Goal: Transaction & Acquisition: Purchase product/service

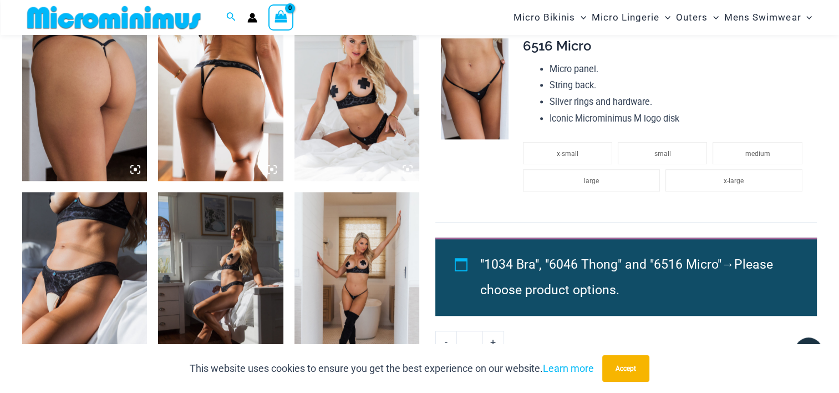
scroll to position [730, 0]
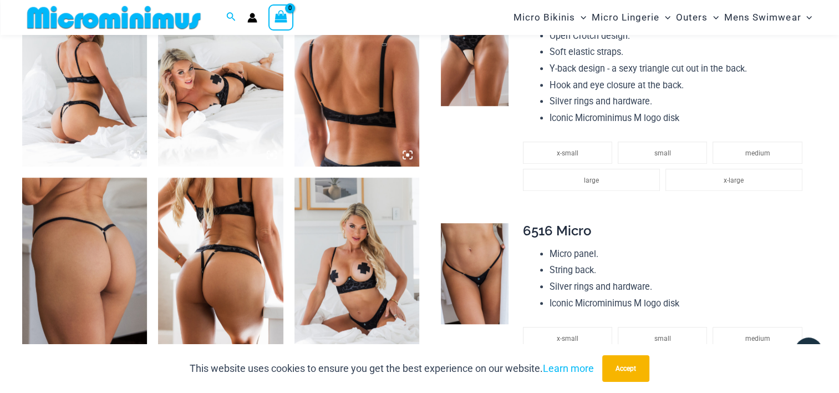
click at [129, 255] on img at bounding box center [84, 272] width 125 height 188
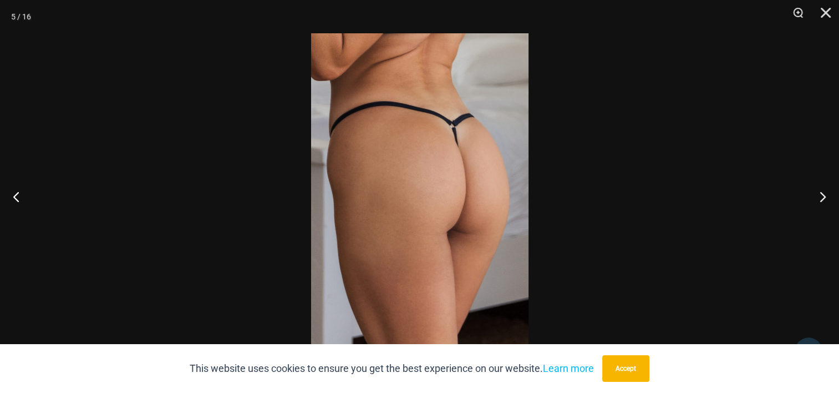
click at [394, 257] on img at bounding box center [420, 196] width 218 height 326
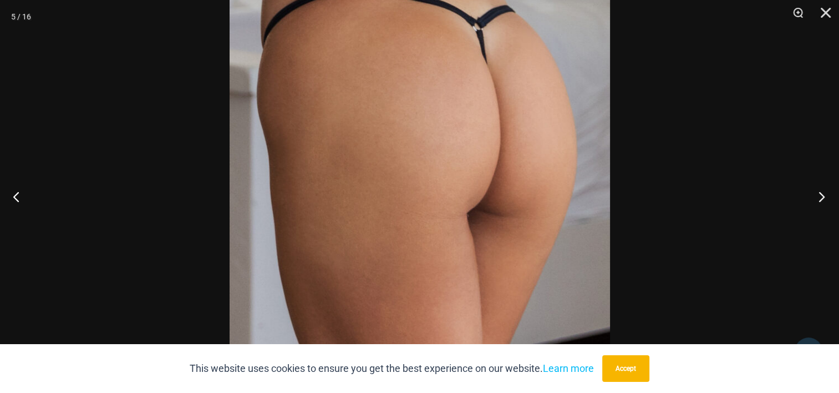
click at [830, 204] on button "Next" at bounding box center [819, 196] width 42 height 55
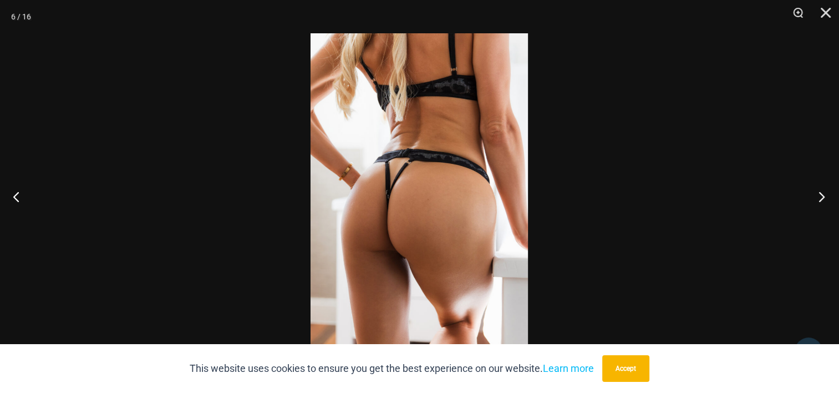
click at [830, 204] on button "Next" at bounding box center [819, 196] width 42 height 55
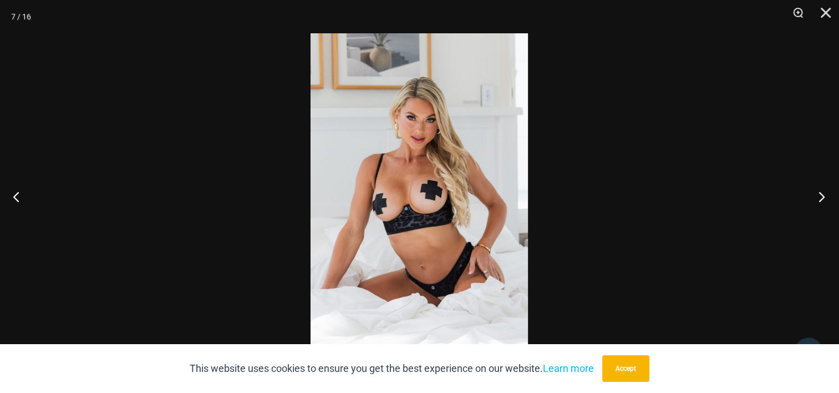
click at [830, 204] on button "Next" at bounding box center [819, 196] width 42 height 55
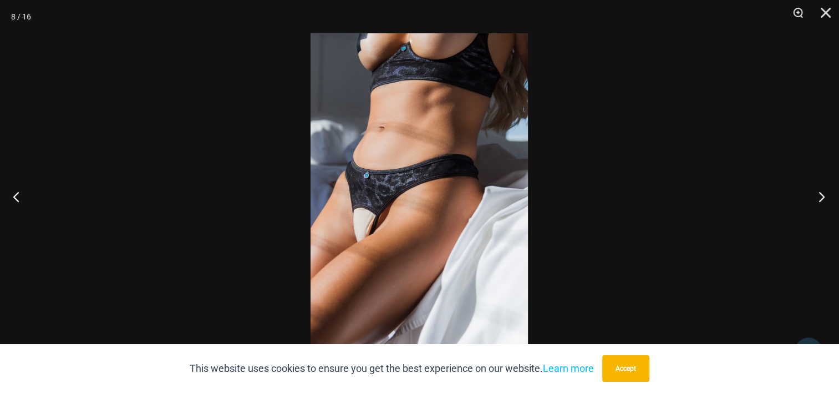
click at [821, 196] on button "Next" at bounding box center [819, 196] width 42 height 55
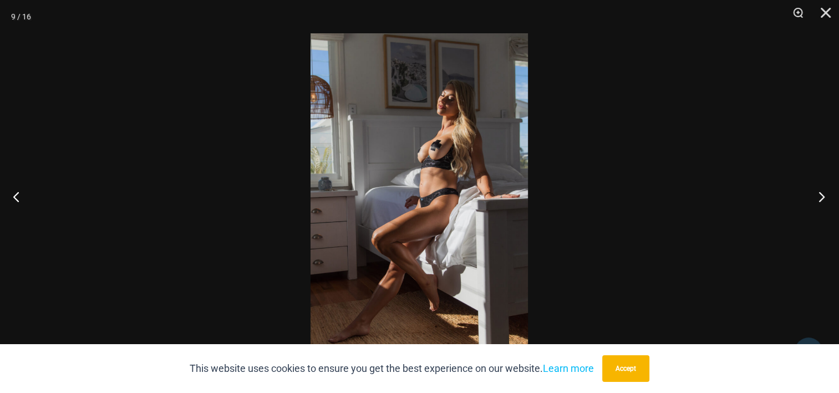
click at [821, 196] on button "Next" at bounding box center [819, 196] width 42 height 55
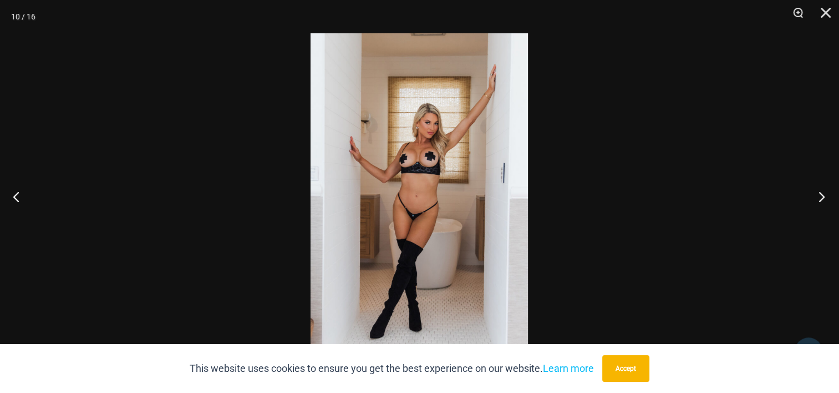
click at [821, 196] on button "Next" at bounding box center [819, 196] width 42 height 55
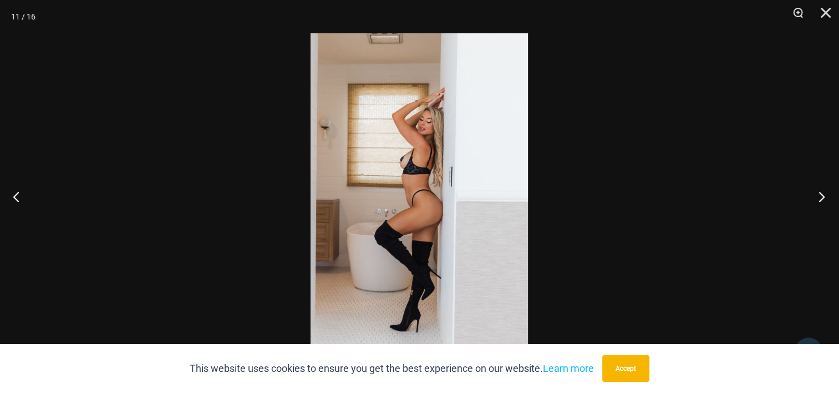
click at [821, 196] on button "Next" at bounding box center [819, 196] width 42 height 55
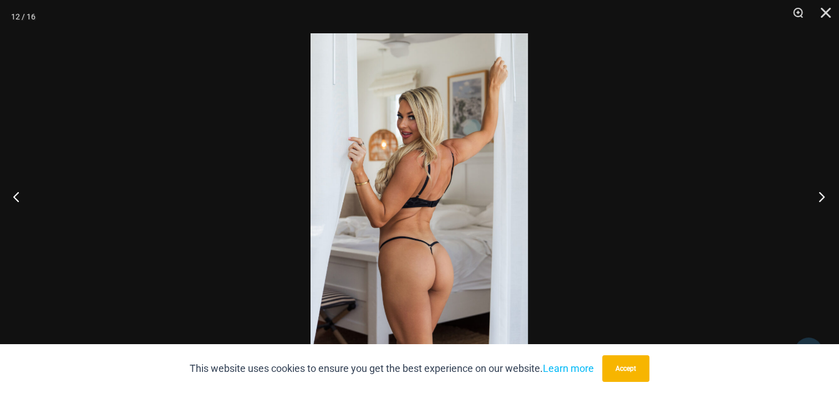
click at [821, 196] on button "Next" at bounding box center [819, 196] width 42 height 55
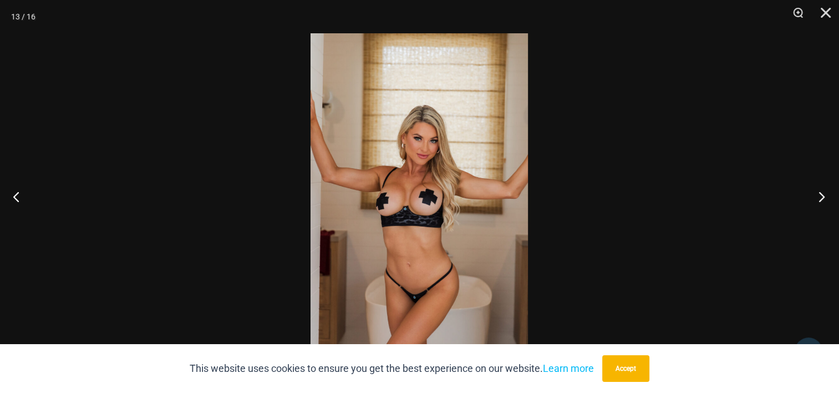
click at [821, 196] on button "Next" at bounding box center [819, 196] width 42 height 55
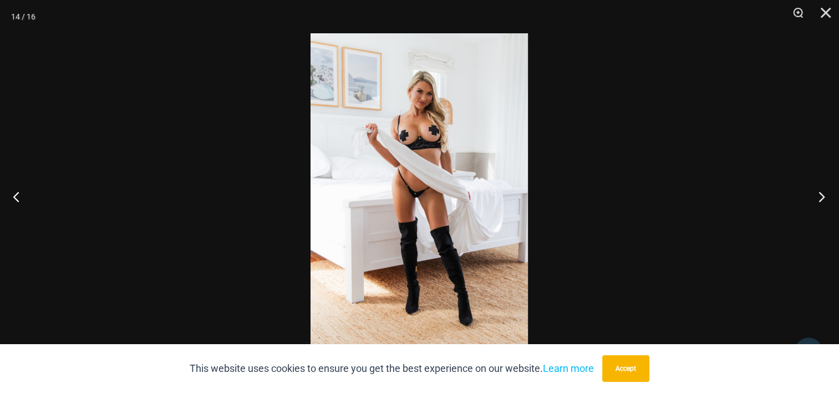
click at [821, 196] on button "Next" at bounding box center [819, 196] width 42 height 55
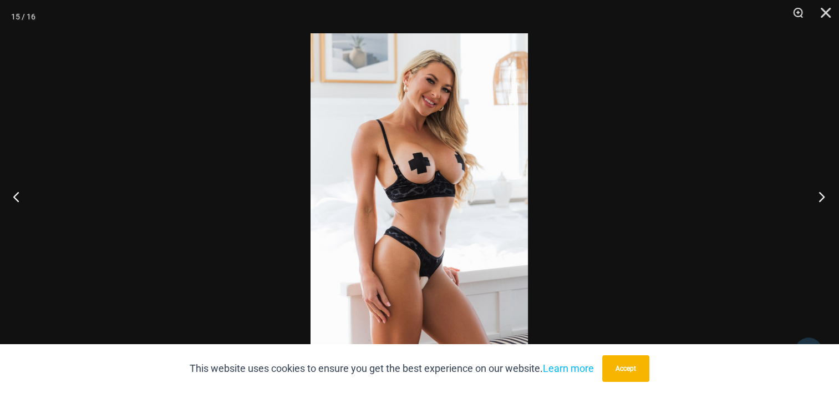
click at [821, 196] on button "Next" at bounding box center [819, 196] width 42 height 55
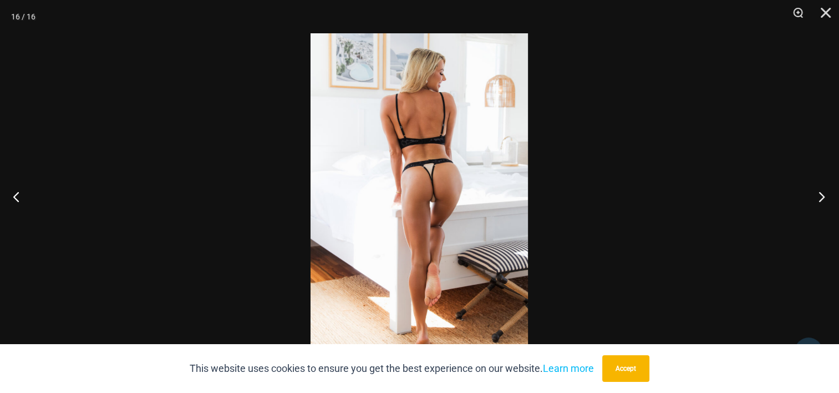
click at [821, 196] on button "Next" at bounding box center [819, 196] width 42 height 55
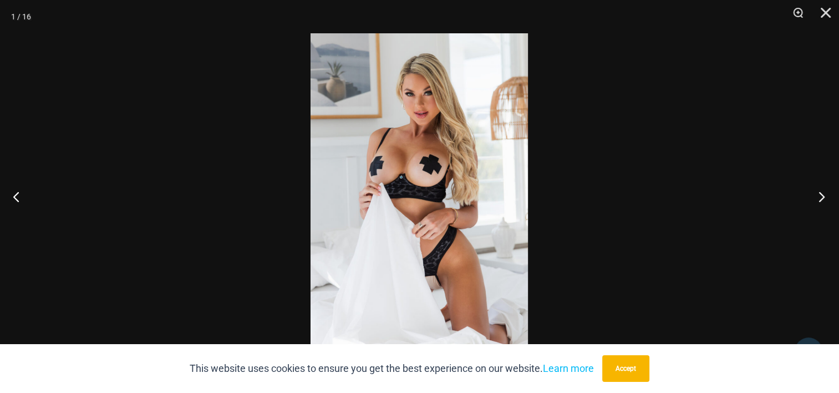
click at [821, 196] on button "Next" at bounding box center [819, 196] width 42 height 55
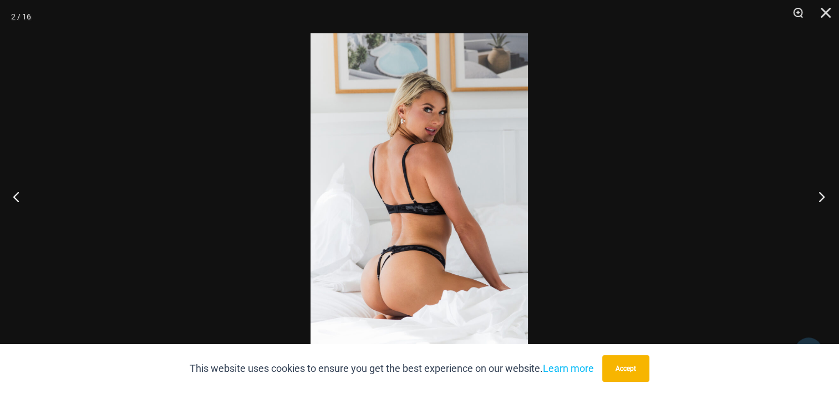
click at [821, 196] on button "Next" at bounding box center [819, 196] width 42 height 55
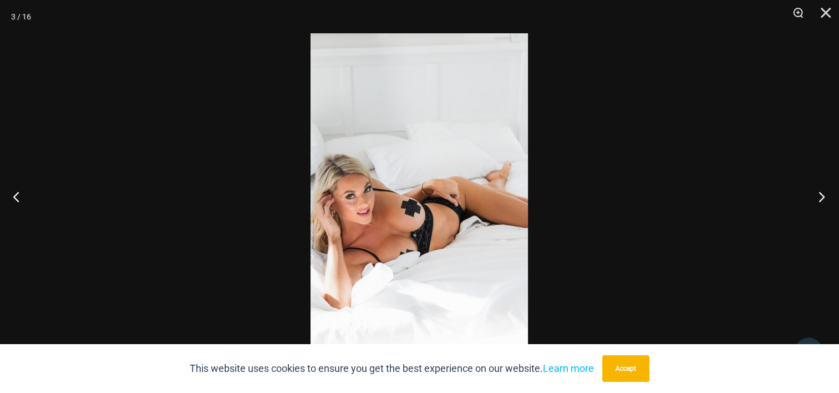
click at [821, 196] on button "Next" at bounding box center [819, 196] width 42 height 55
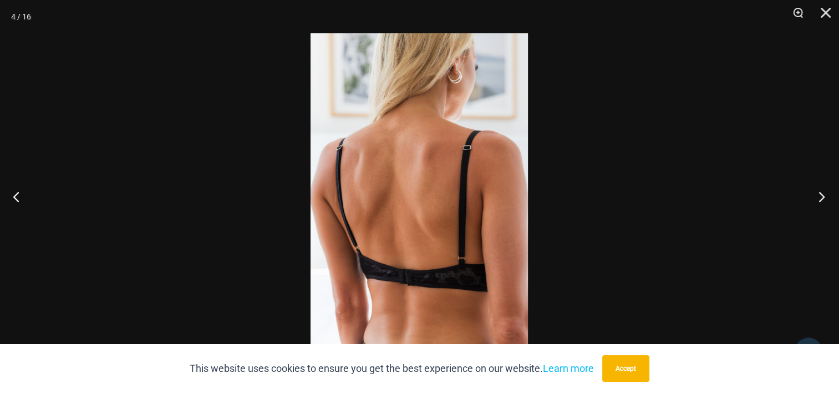
click at [821, 196] on button "Next" at bounding box center [819, 196] width 42 height 55
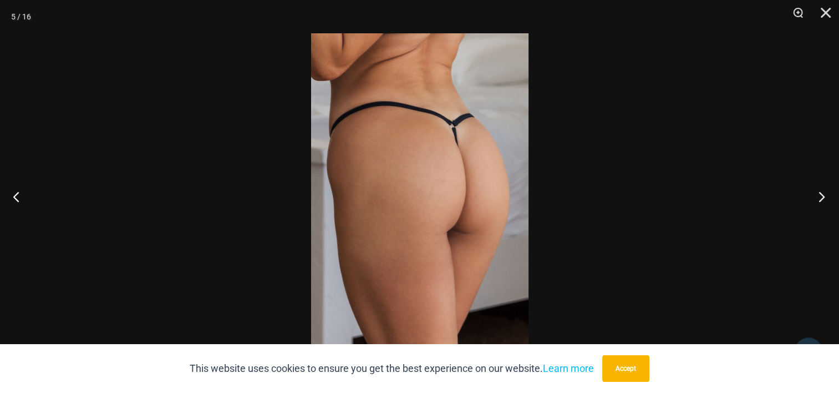
click at [821, 196] on button "Next" at bounding box center [819, 196] width 42 height 55
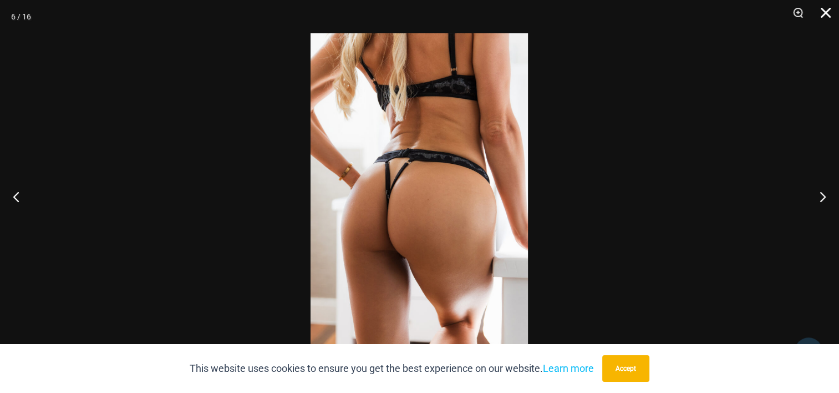
click at [824, 12] on button "Close" at bounding box center [822, 16] width 28 height 33
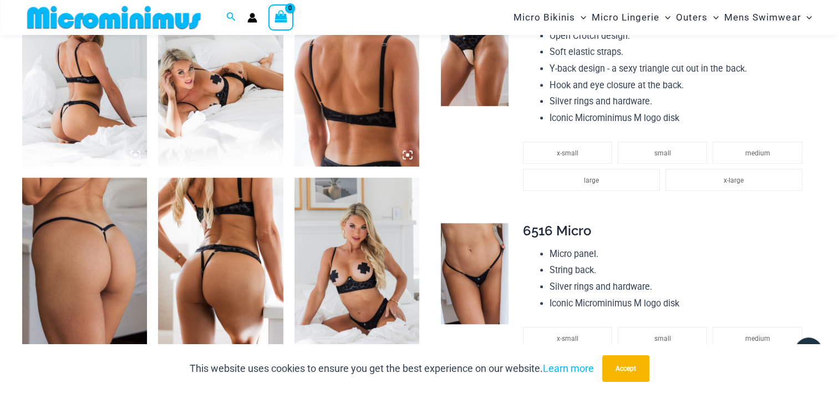
click at [455, 75] on img at bounding box center [474, 55] width 67 height 101
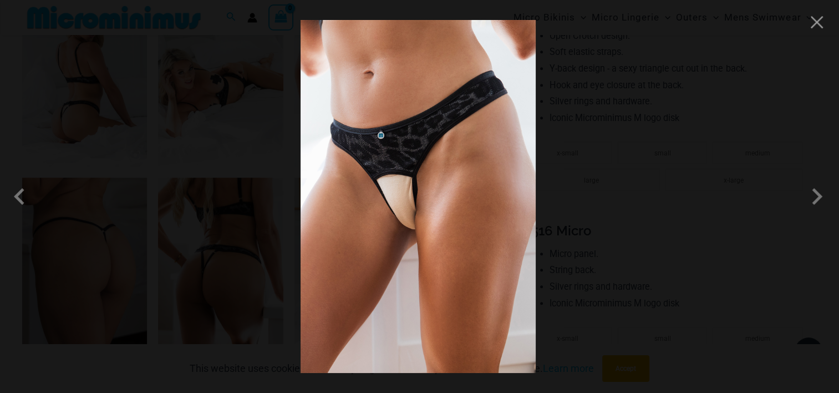
click at [427, 190] on img at bounding box center [418, 196] width 235 height 353
click at [824, 196] on span at bounding box center [817, 196] width 33 height 33
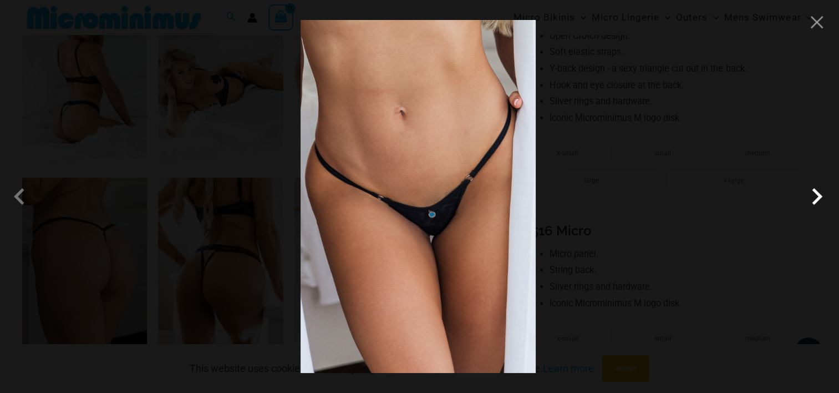
click at [824, 196] on span at bounding box center [817, 196] width 33 height 33
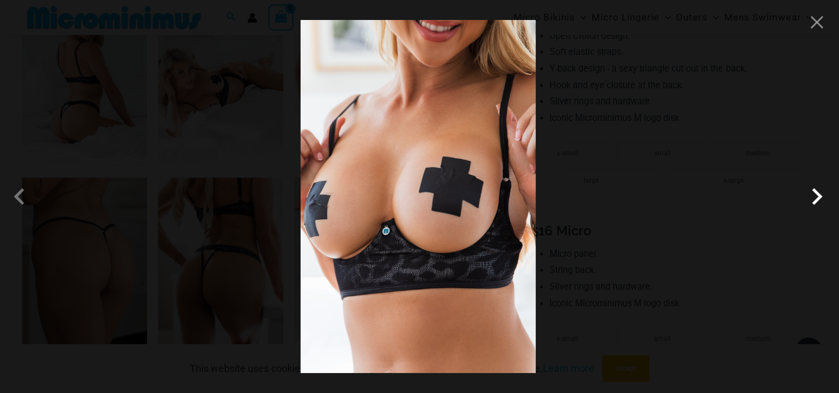
click at [824, 196] on span at bounding box center [817, 196] width 33 height 33
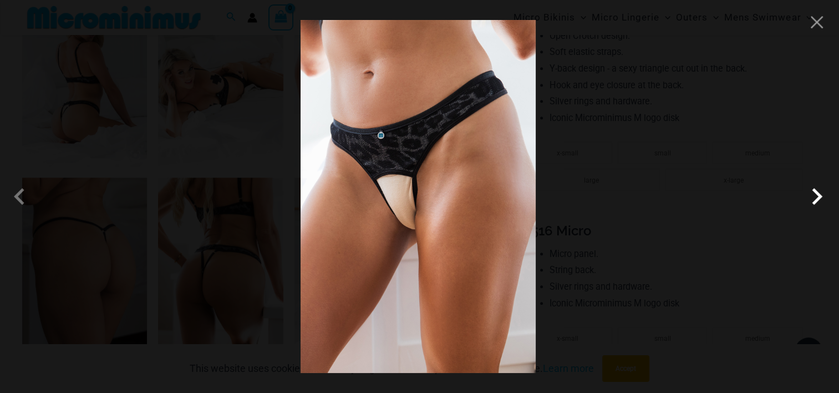
click at [824, 196] on span at bounding box center [817, 196] width 33 height 33
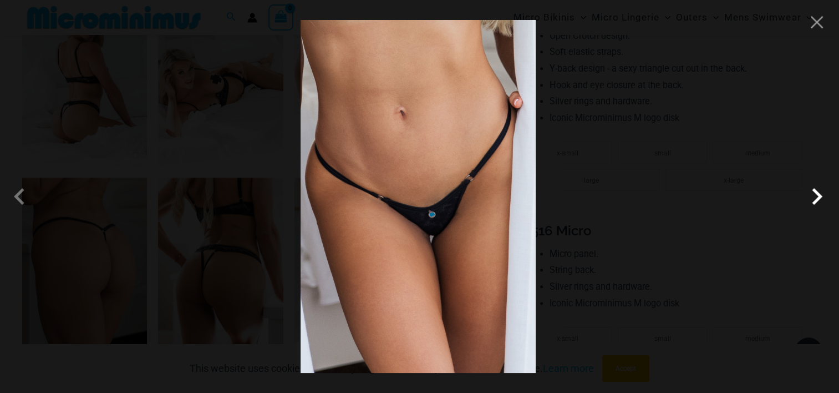
click at [824, 196] on span at bounding box center [817, 196] width 33 height 33
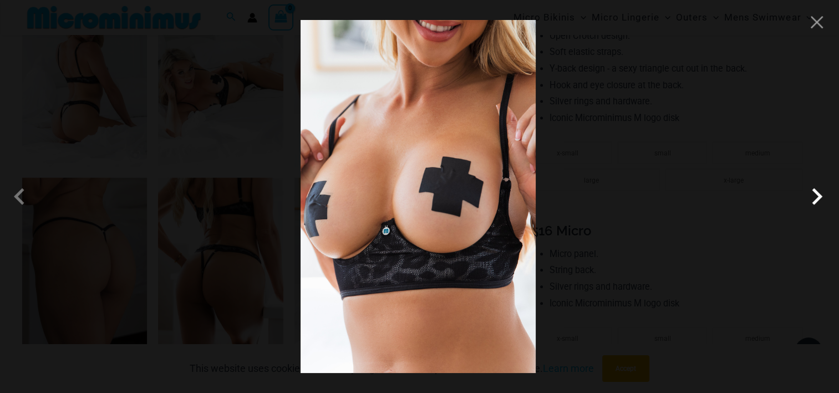
click at [824, 196] on span at bounding box center [817, 196] width 33 height 33
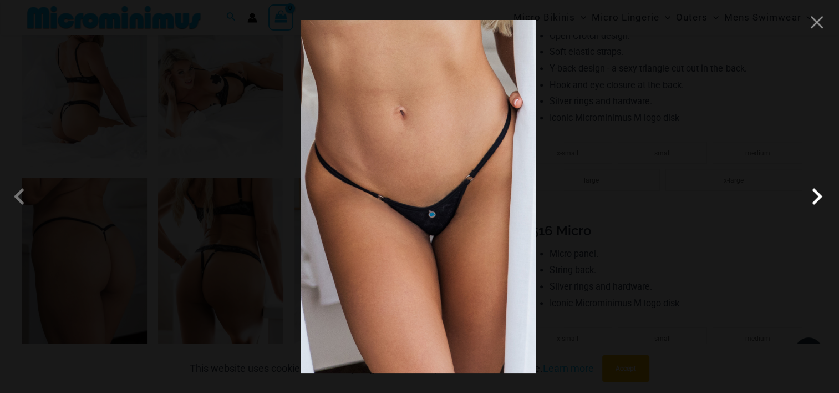
click at [824, 196] on span at bounding box center [817, 196] width 33 height 33
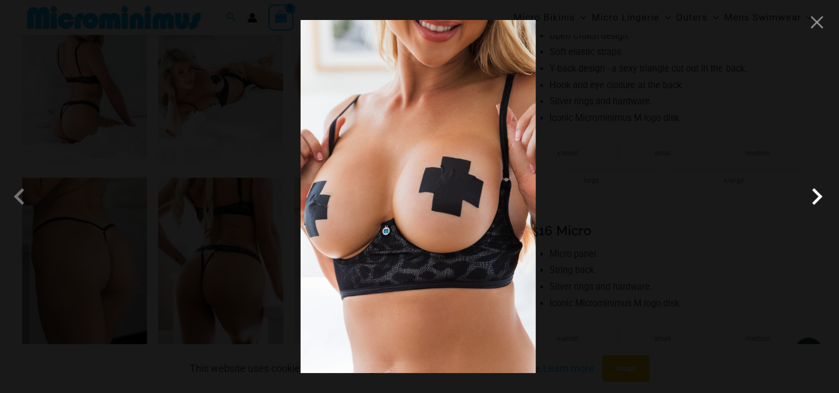
click at [824, 196] on span at bounding box center [817, 196] width 33 height 33
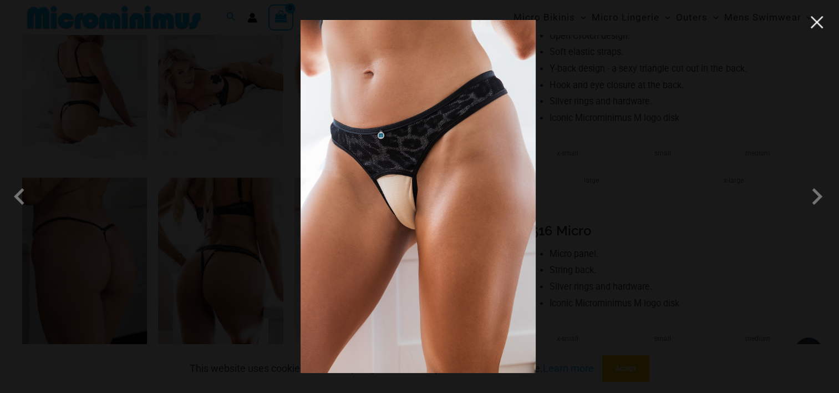
click at [814, 30] on button "Close" at bounding box center [817, 22] width 17 height 17
